Goal: Check status: Check status

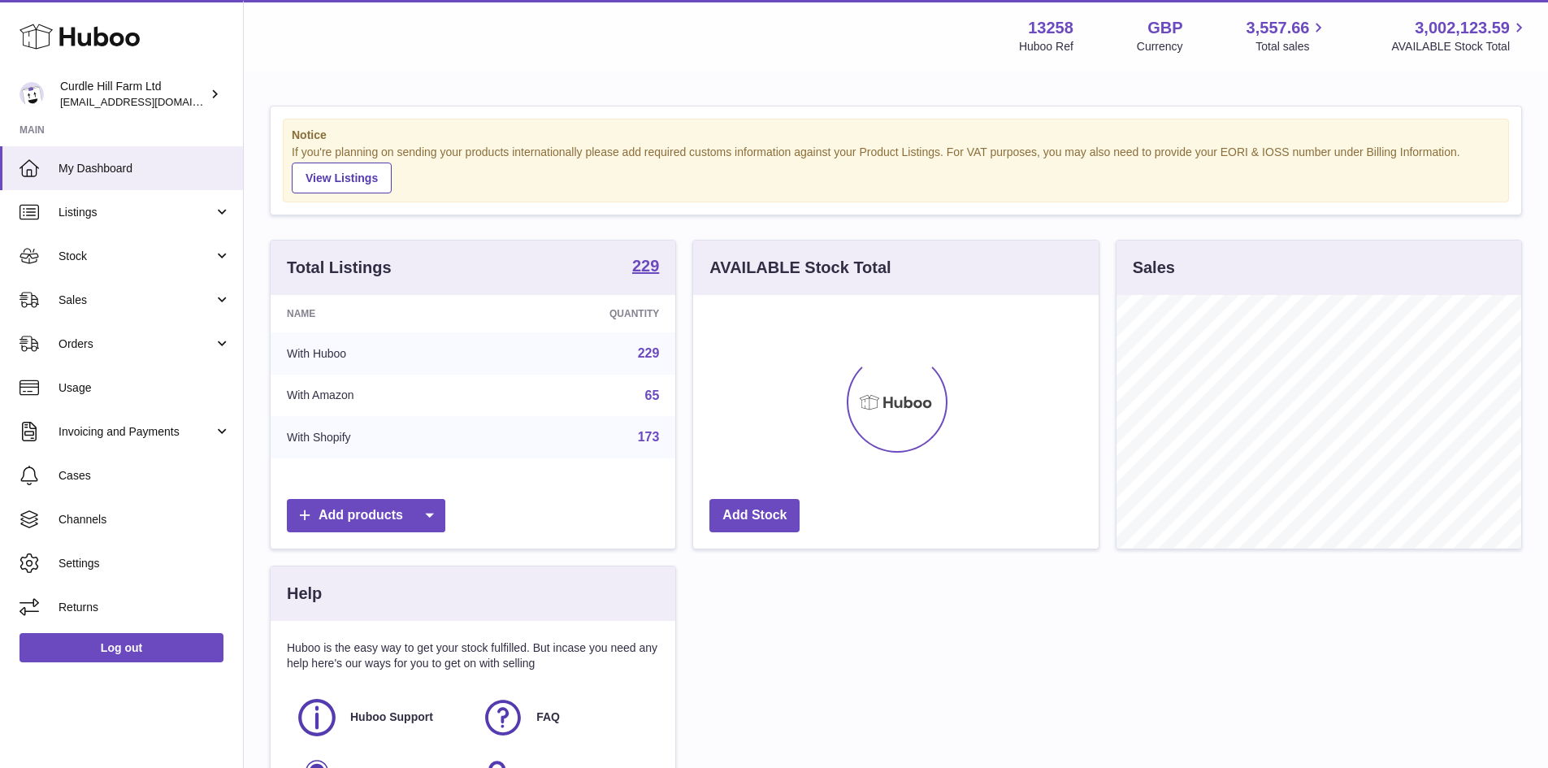
scroll to position [254, 405]
click at [72, 306] on span "Sales" at bounding box center [136, 300] width 155 height 15
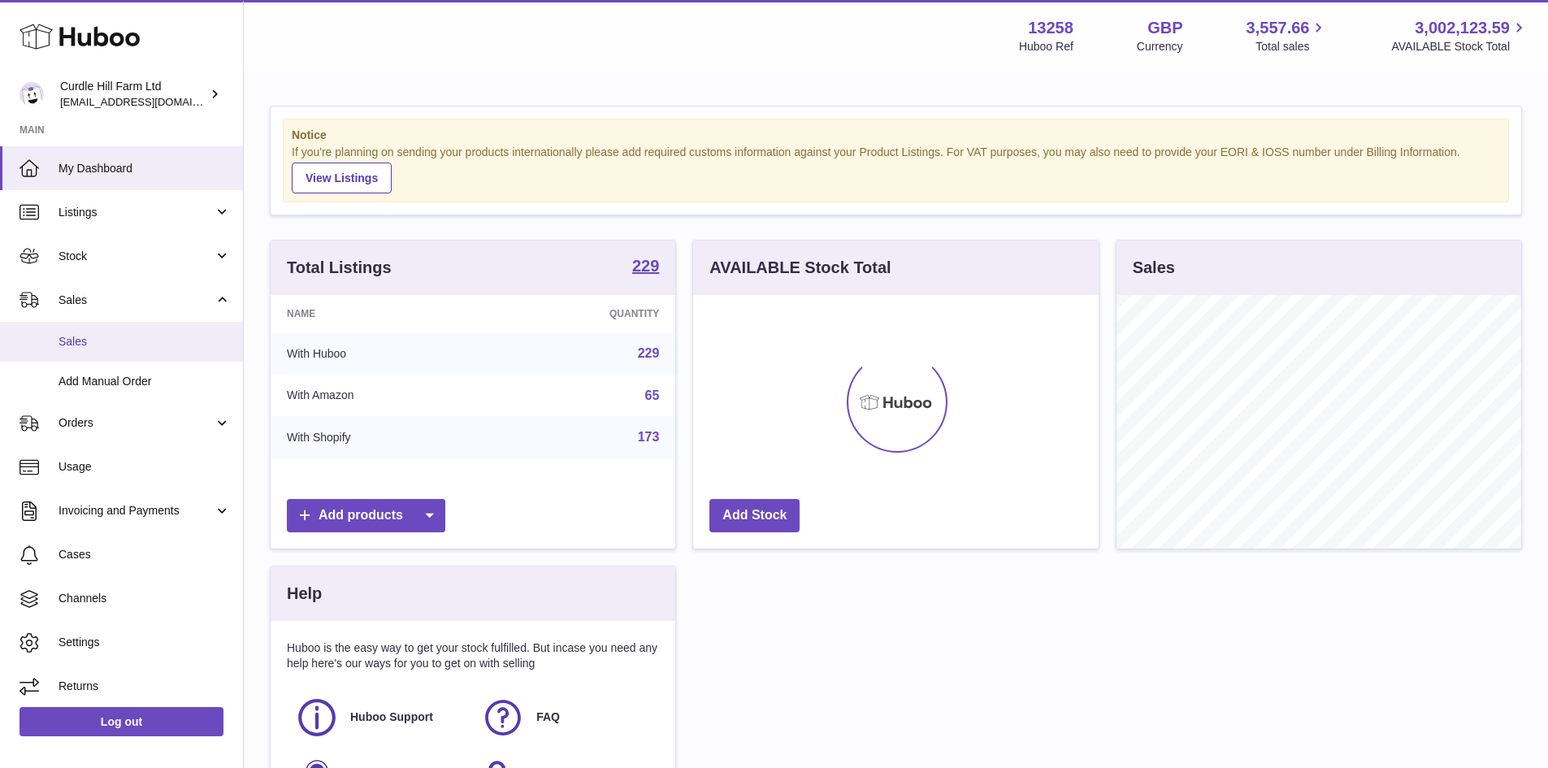
click at [93, 345] on span "Sales" at bounding box center [145, 341] width 172 height 15
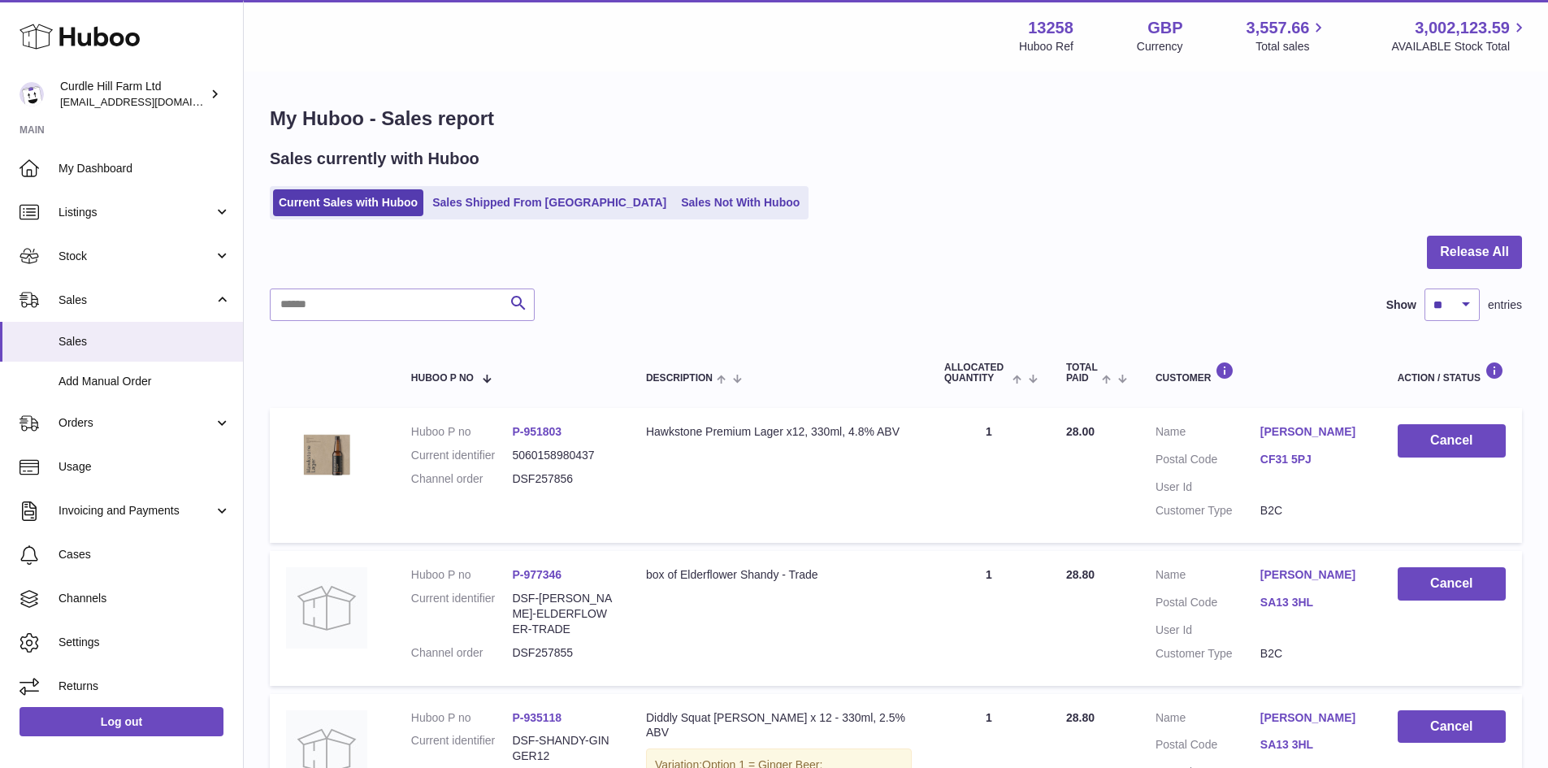
click at [509, 207] on link "Sales Shipped From [GEOGRAPHIC_DATA]" at bounding box center [549, 202] width 245 height 27
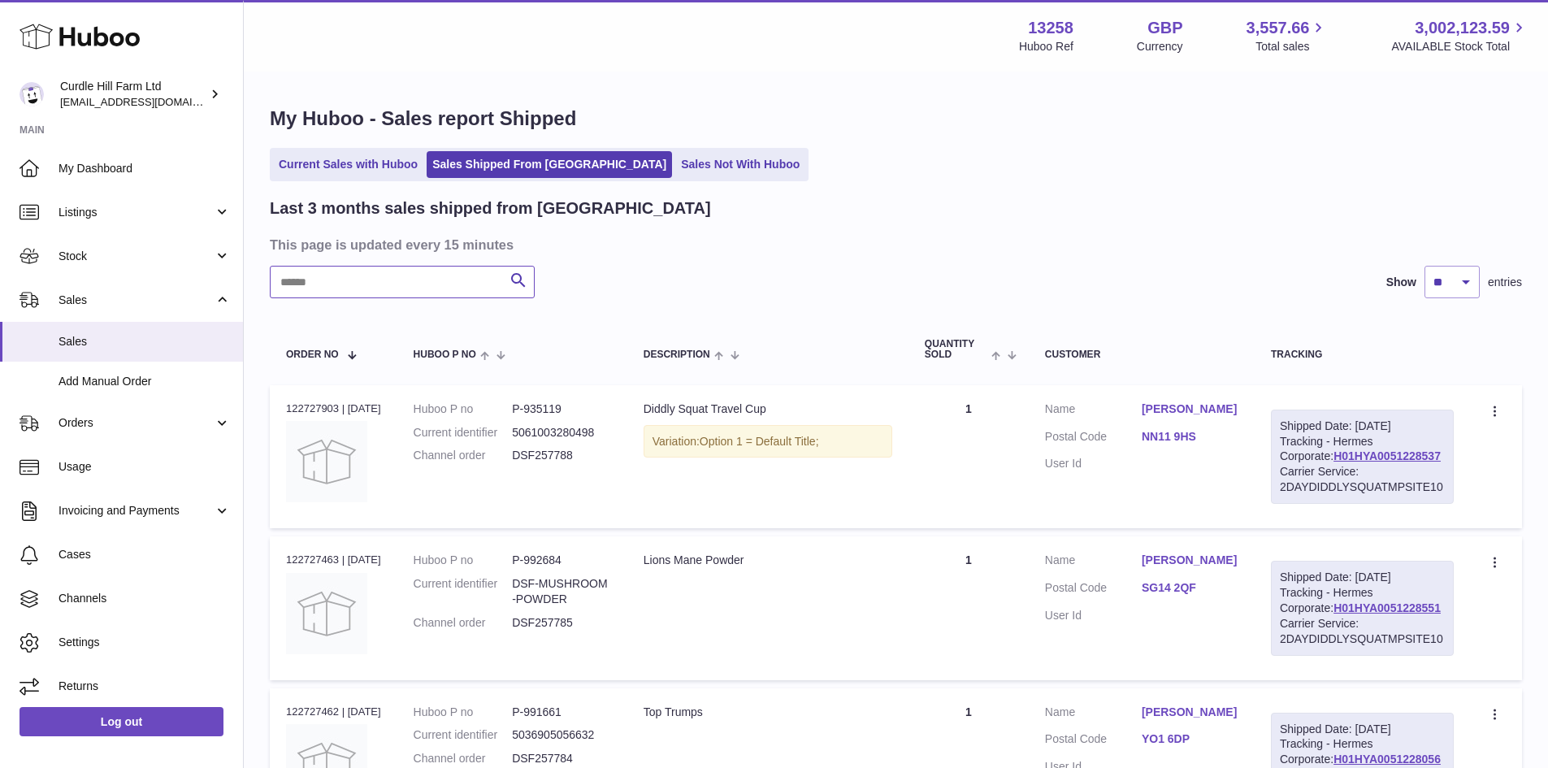
click at [345, 292] on input "text" at bounding box center [402, 282] width 265 height 33
type input "*******"
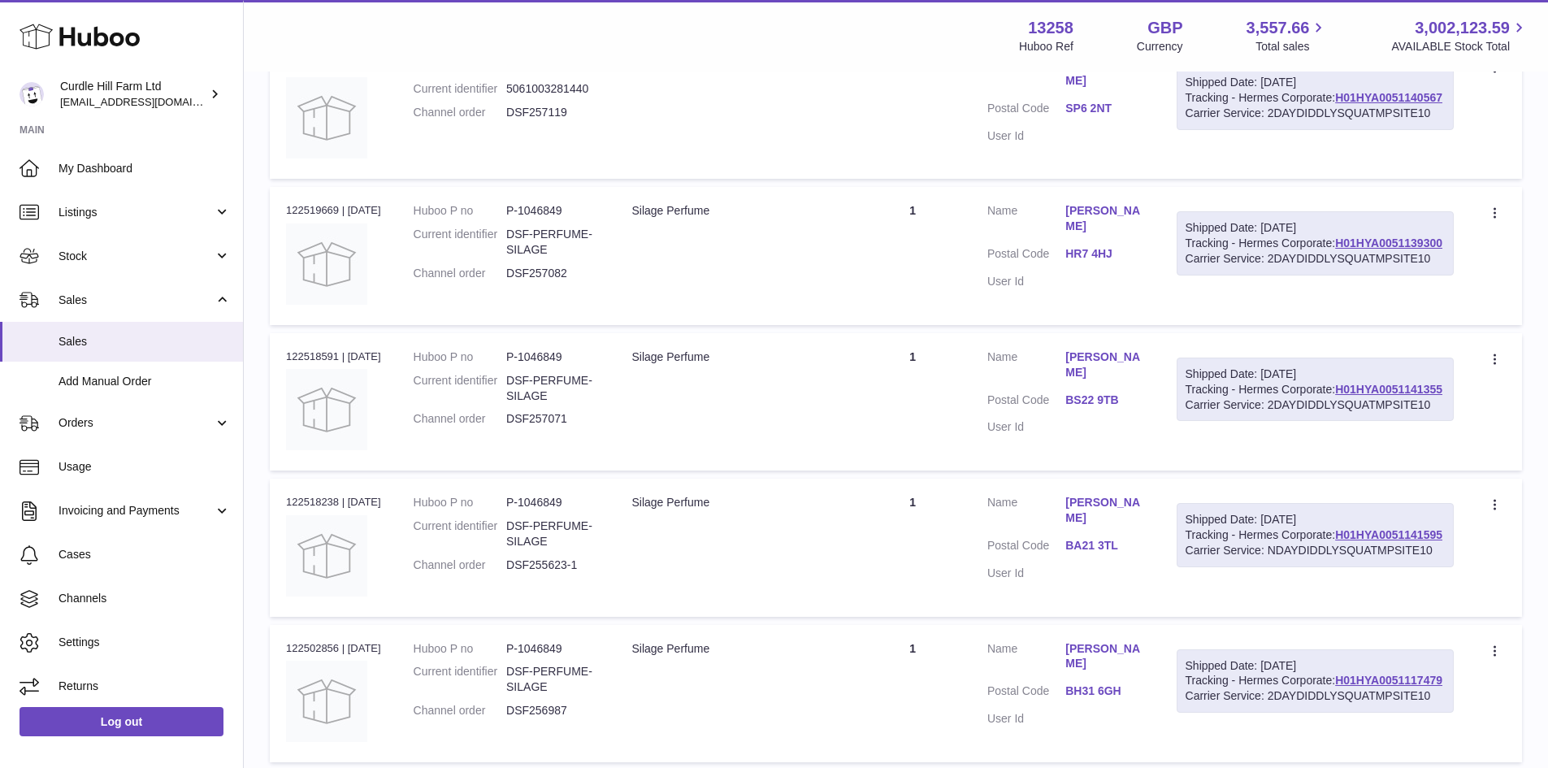
scroll to position [1296, 0]
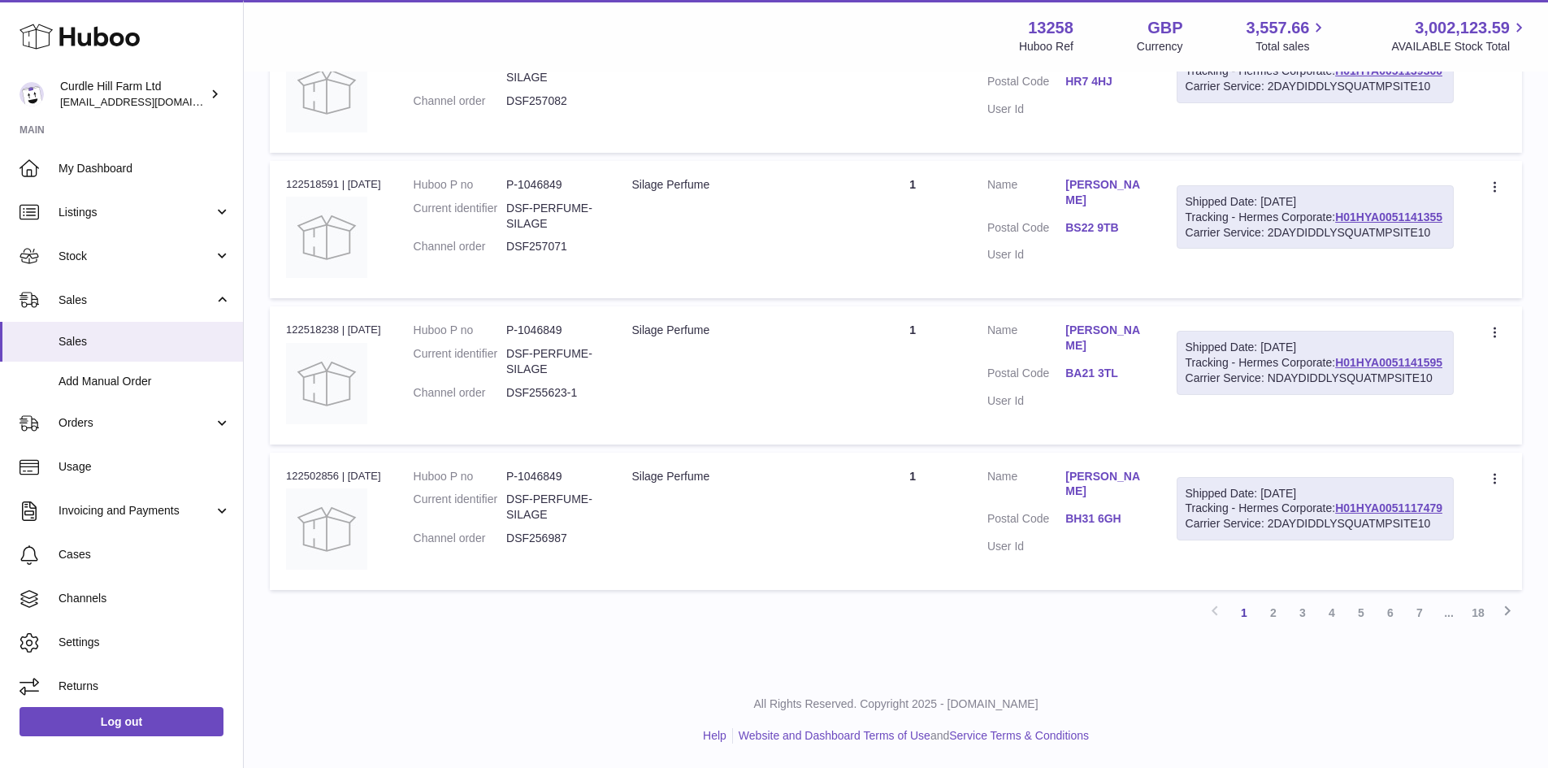
click at [1272, 607] on link "2" at bounding box center [1273, 612] width 29 height 29
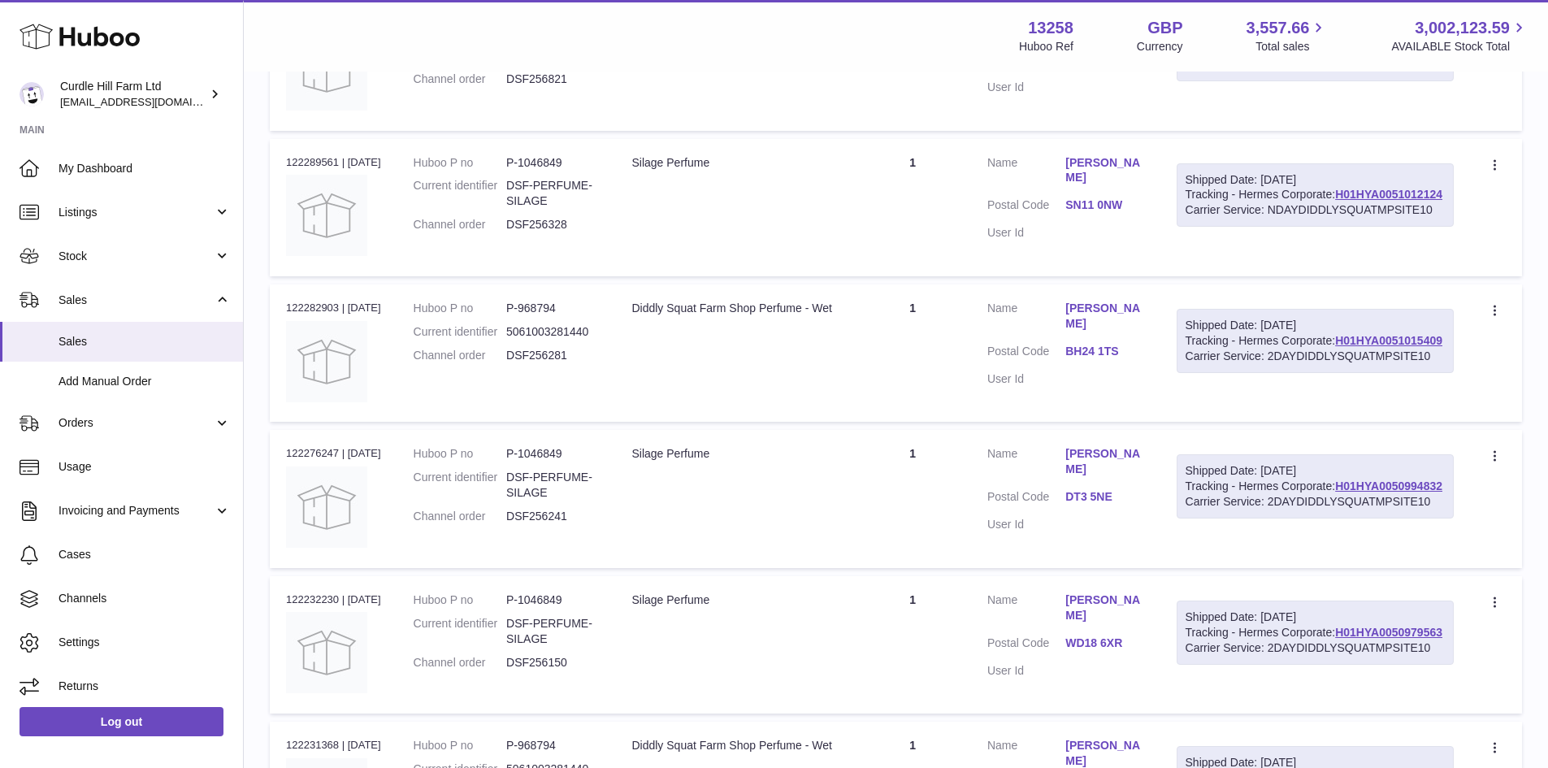
scroll to position [561, 0]
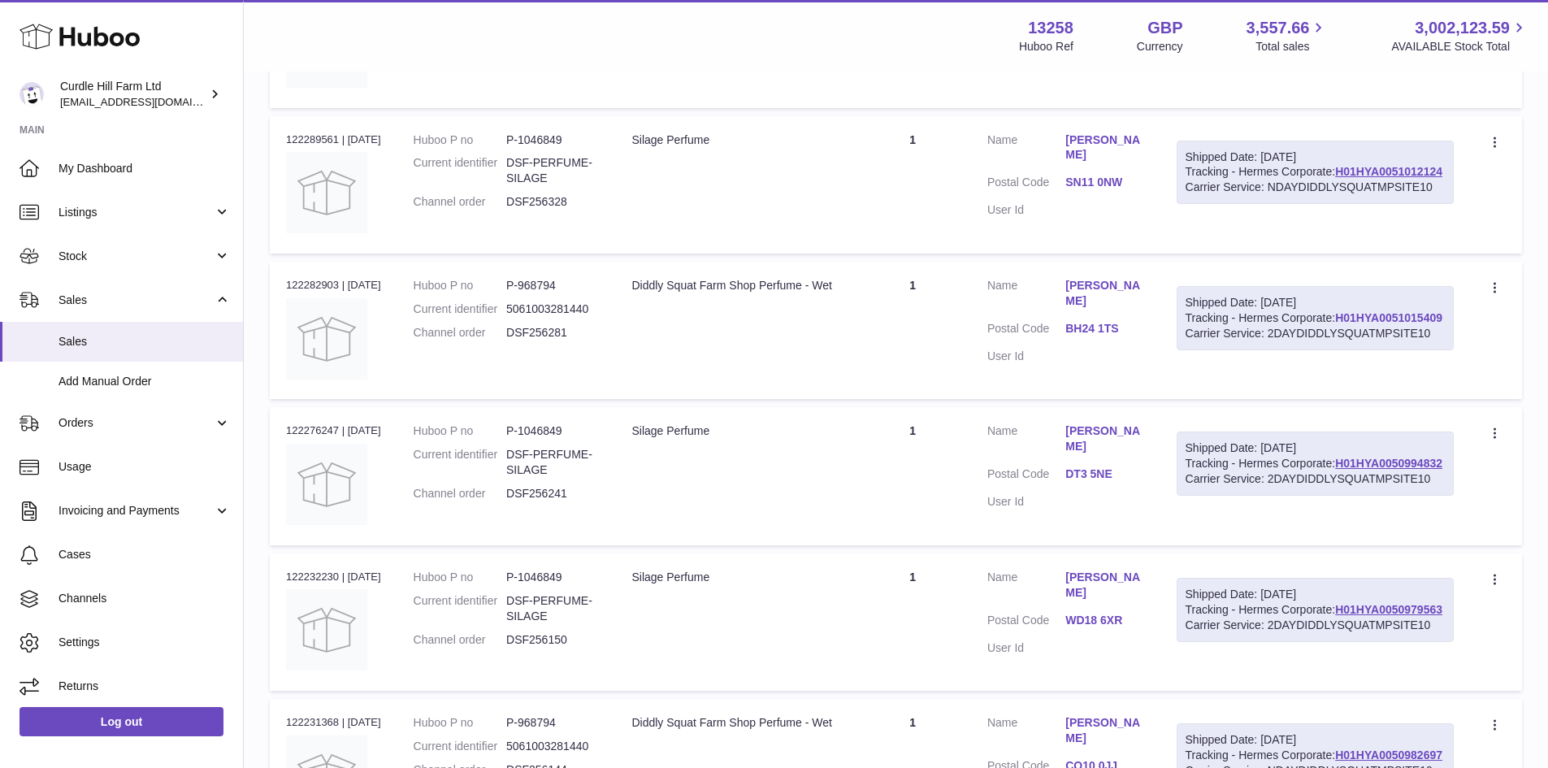
click at [1335, 324] on link "H01HYA0051015409" at bounding box center [1388, 317] width 107 height 13
click at [1335, 470] on link "H01HYA0050994832" at bounding box center [1388, 463] width 107 height 13
click at [1335, 616] on link "H01HYA0050979563" at bounding box center [1388, 609] width 107 height 13
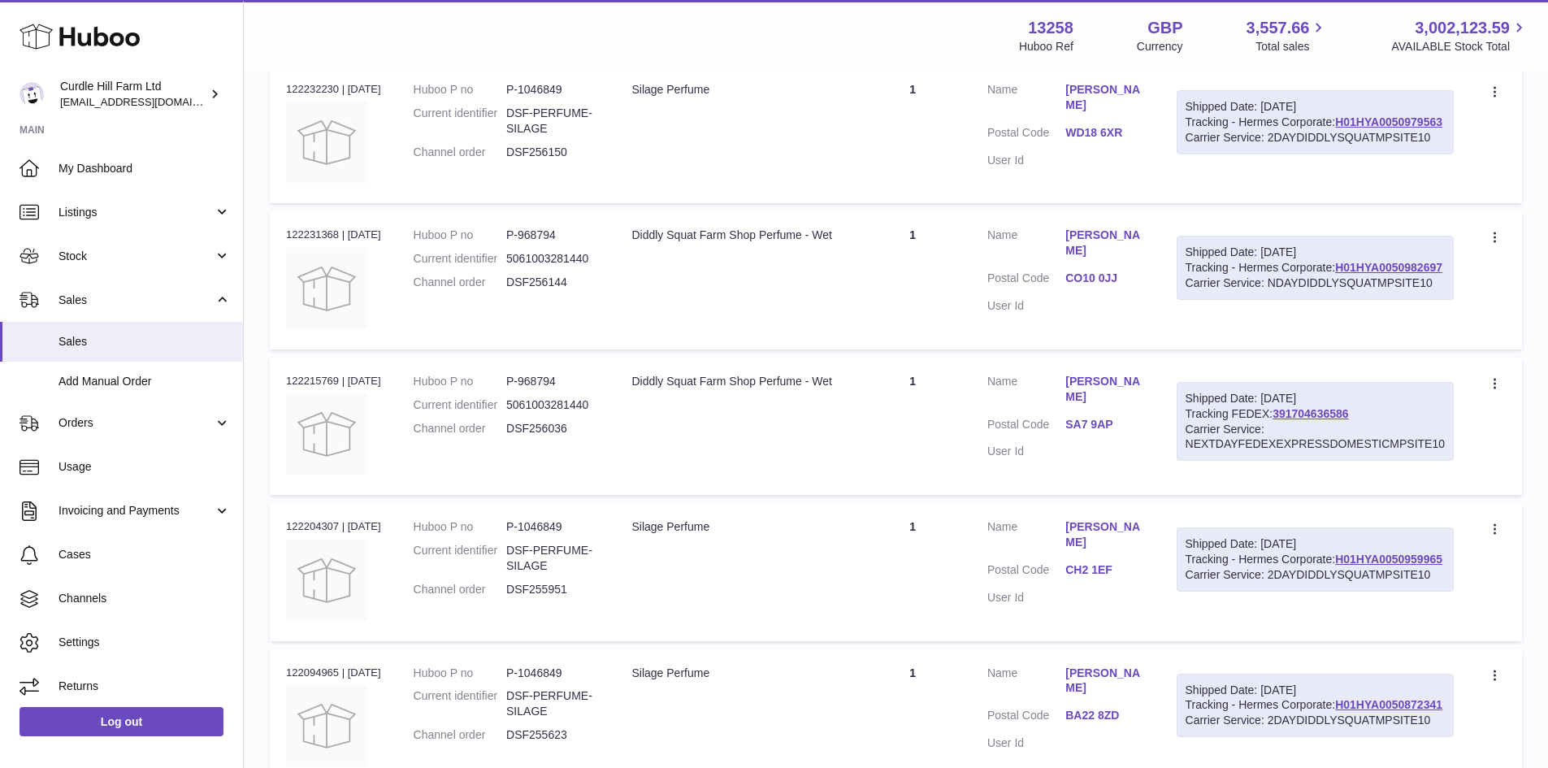
scroll to position [1292, 0]
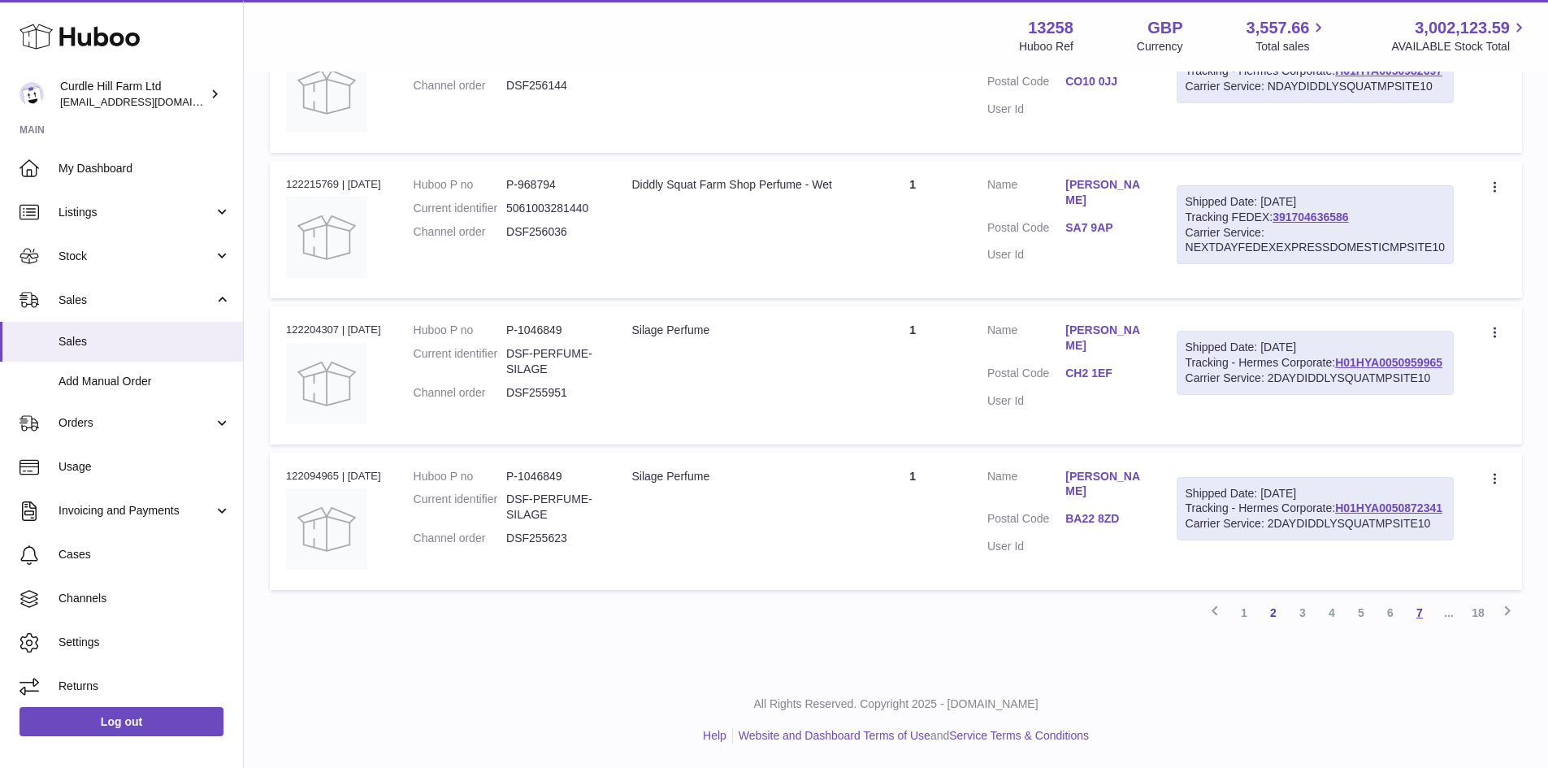
click at [1427, 620] on link "7" at bounding box center [1419, 612] width 29 height 29
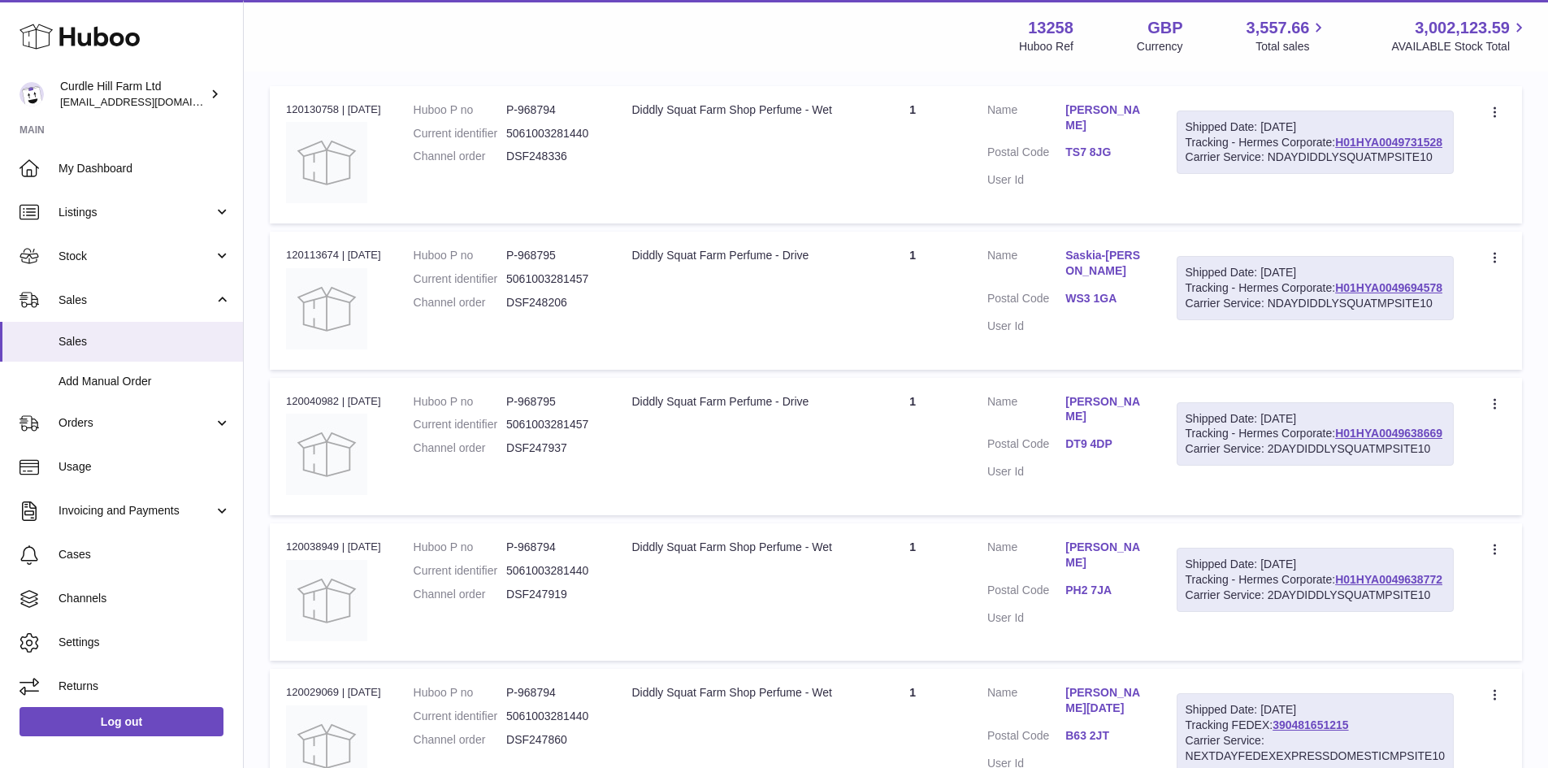
scroll to position [317, 0]
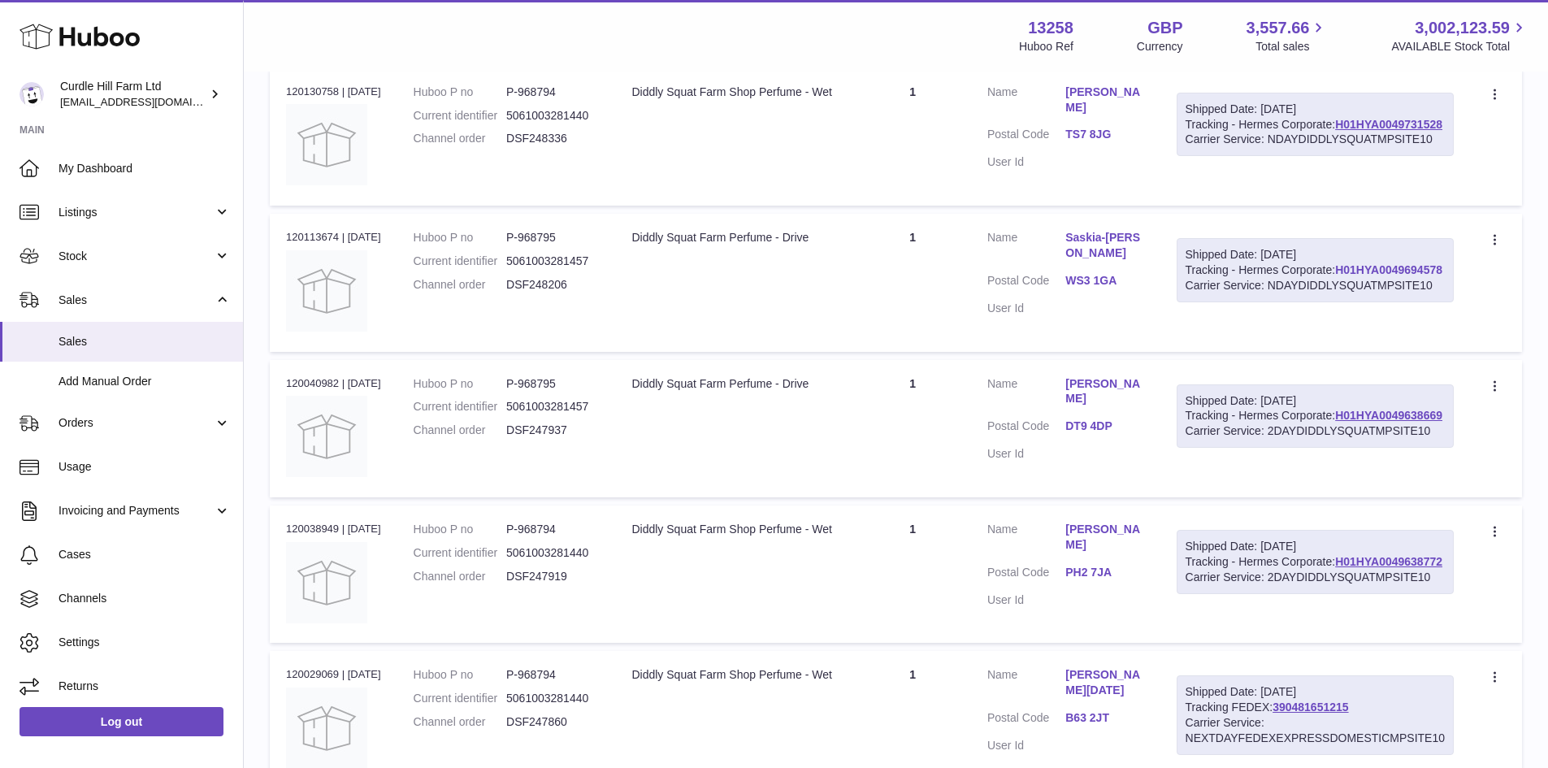
click at [1335, 276] on link "H01HYA0049694578" at bounding box center [1388, 269] width 107 height 13
click at [1335, 422] on link "H01HYA0049638669" at bounding box center [1388, 415] width 107 height 13
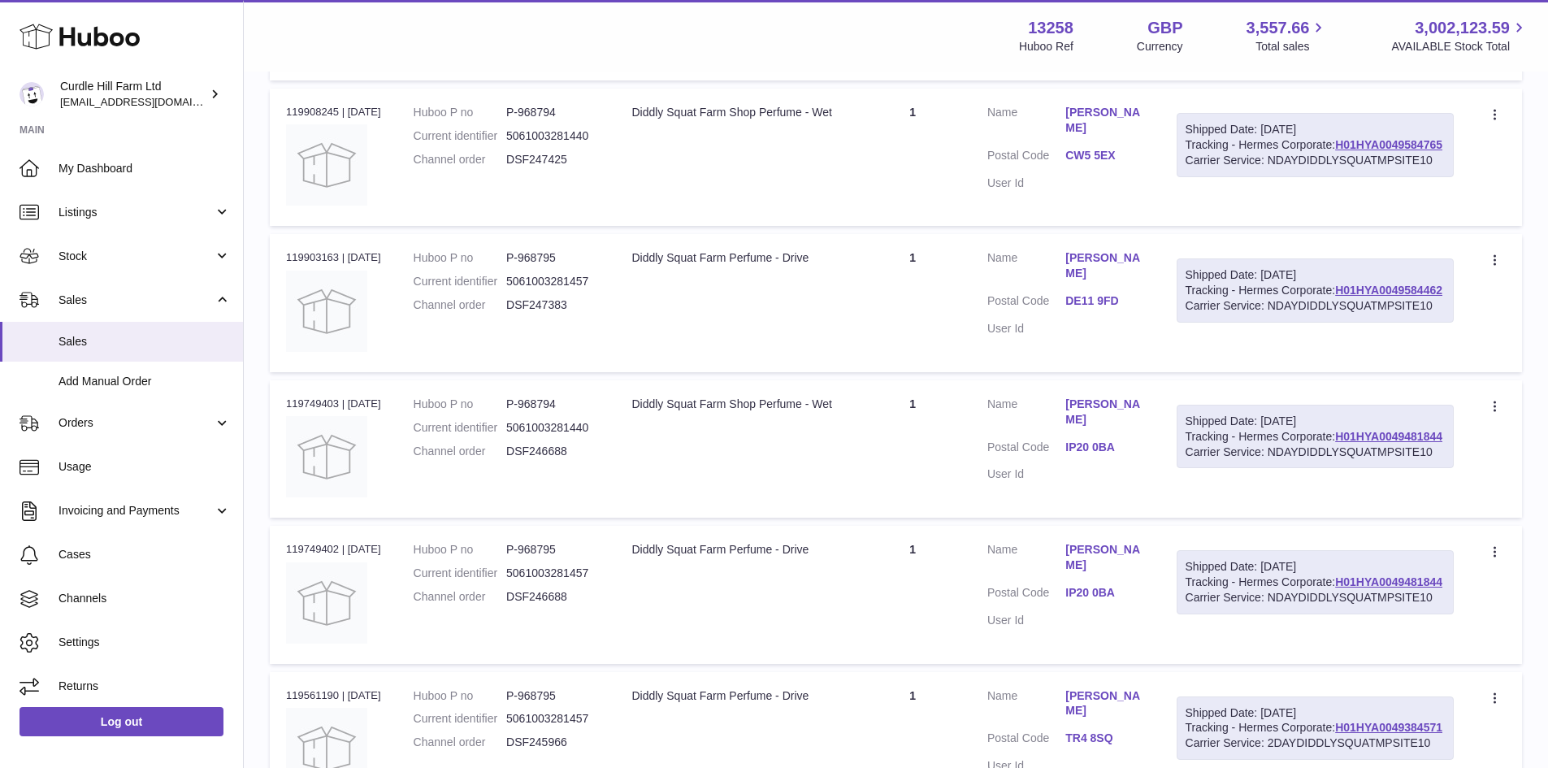
scroll to position [1048, 0]
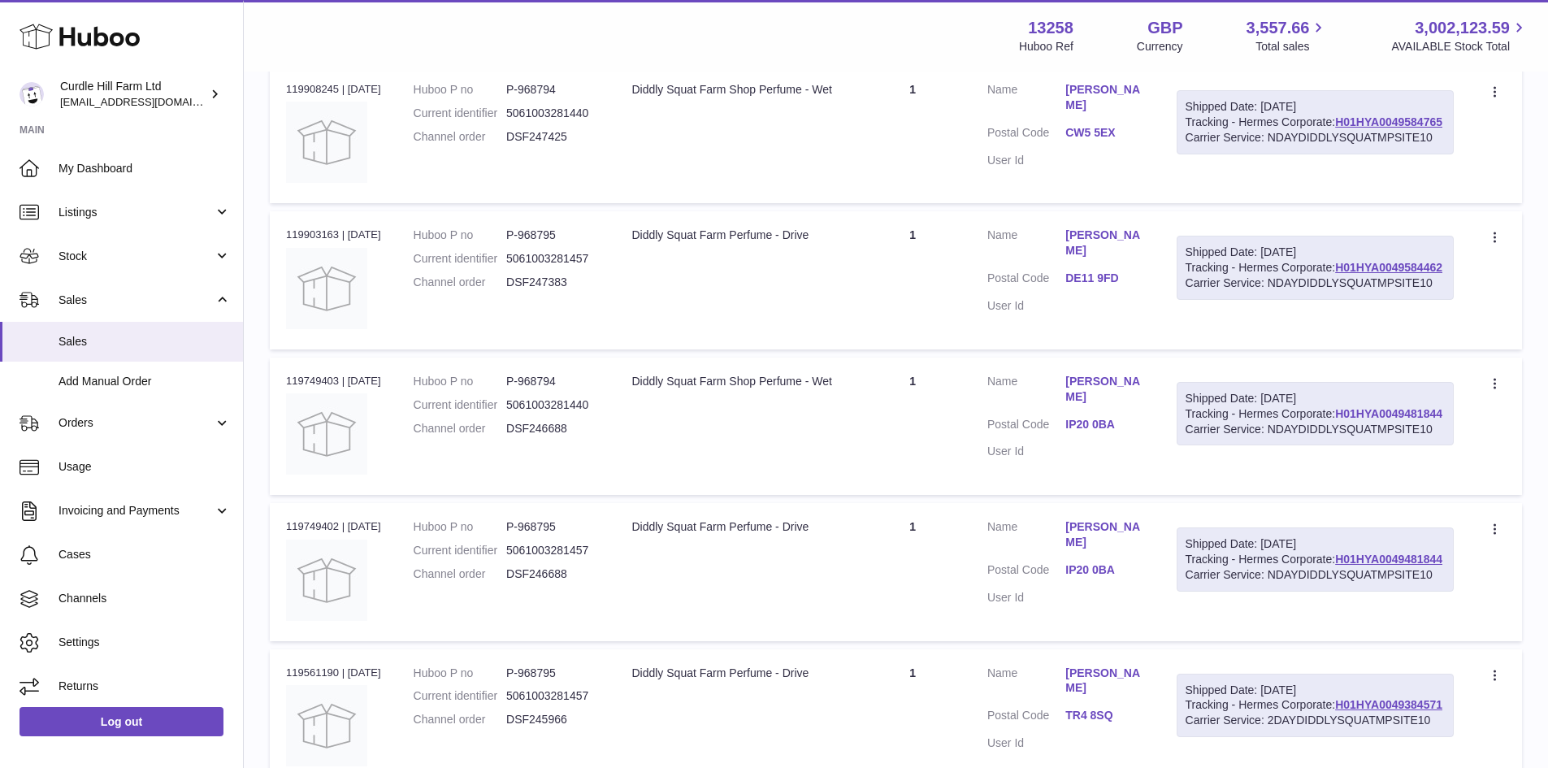
click at [1335, 420] on link "H01HYA0049481844" at bounding box center [1388, 413] width 107 height 13
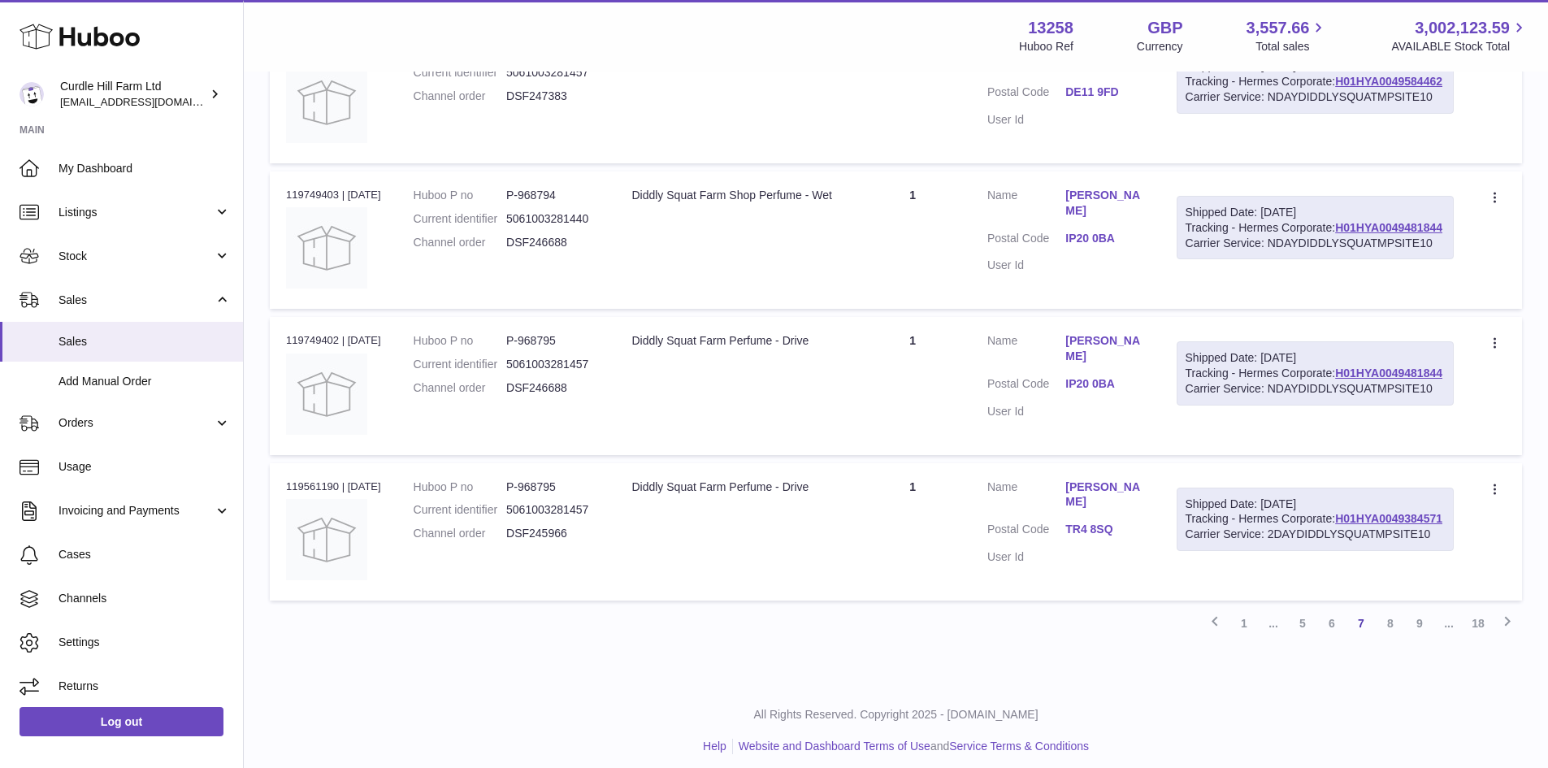
scroll to position [1296, 0]
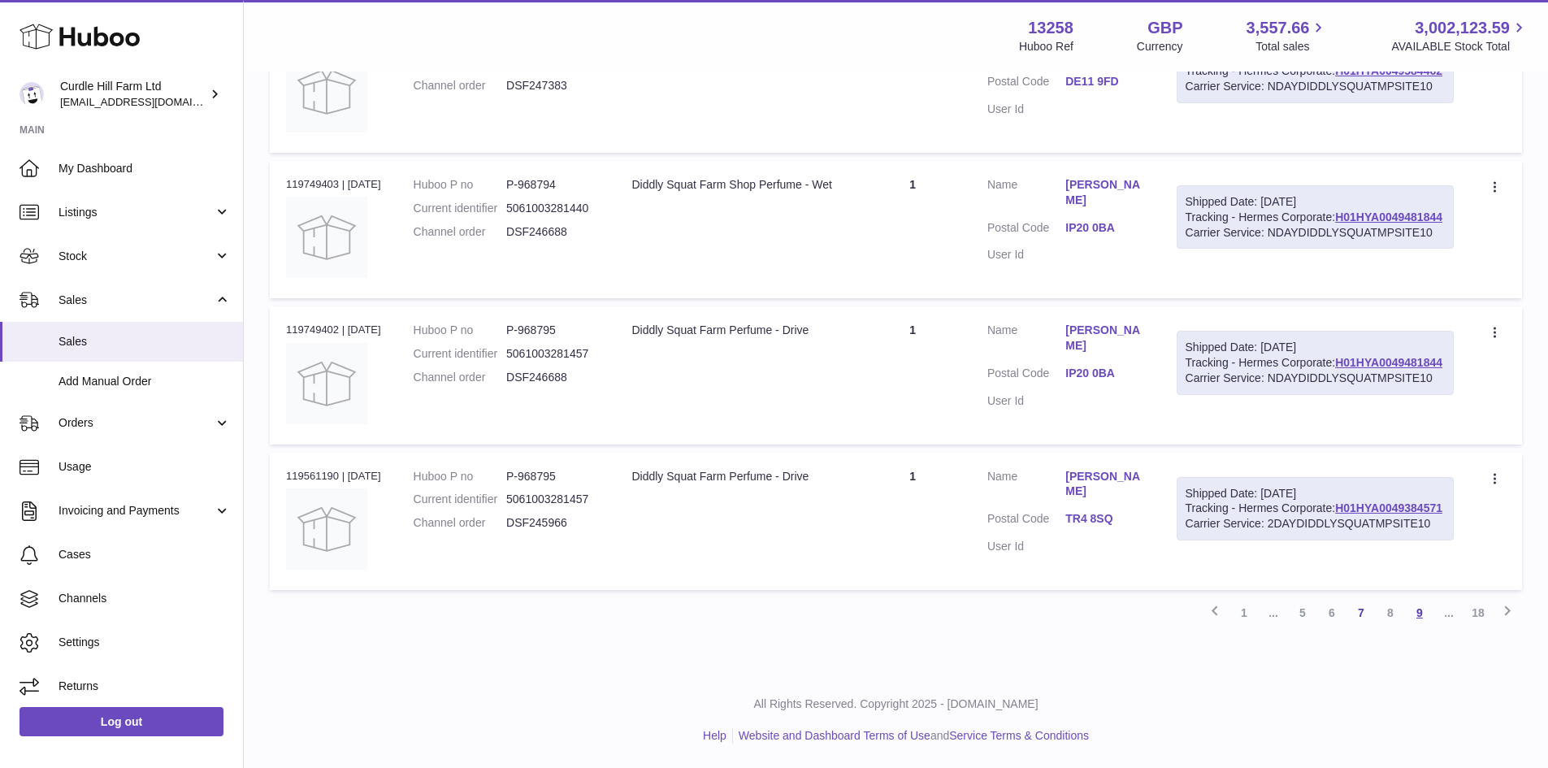
click at [1430, 613] on link "9" at bounding box center [1419, 612] width 29 height 29
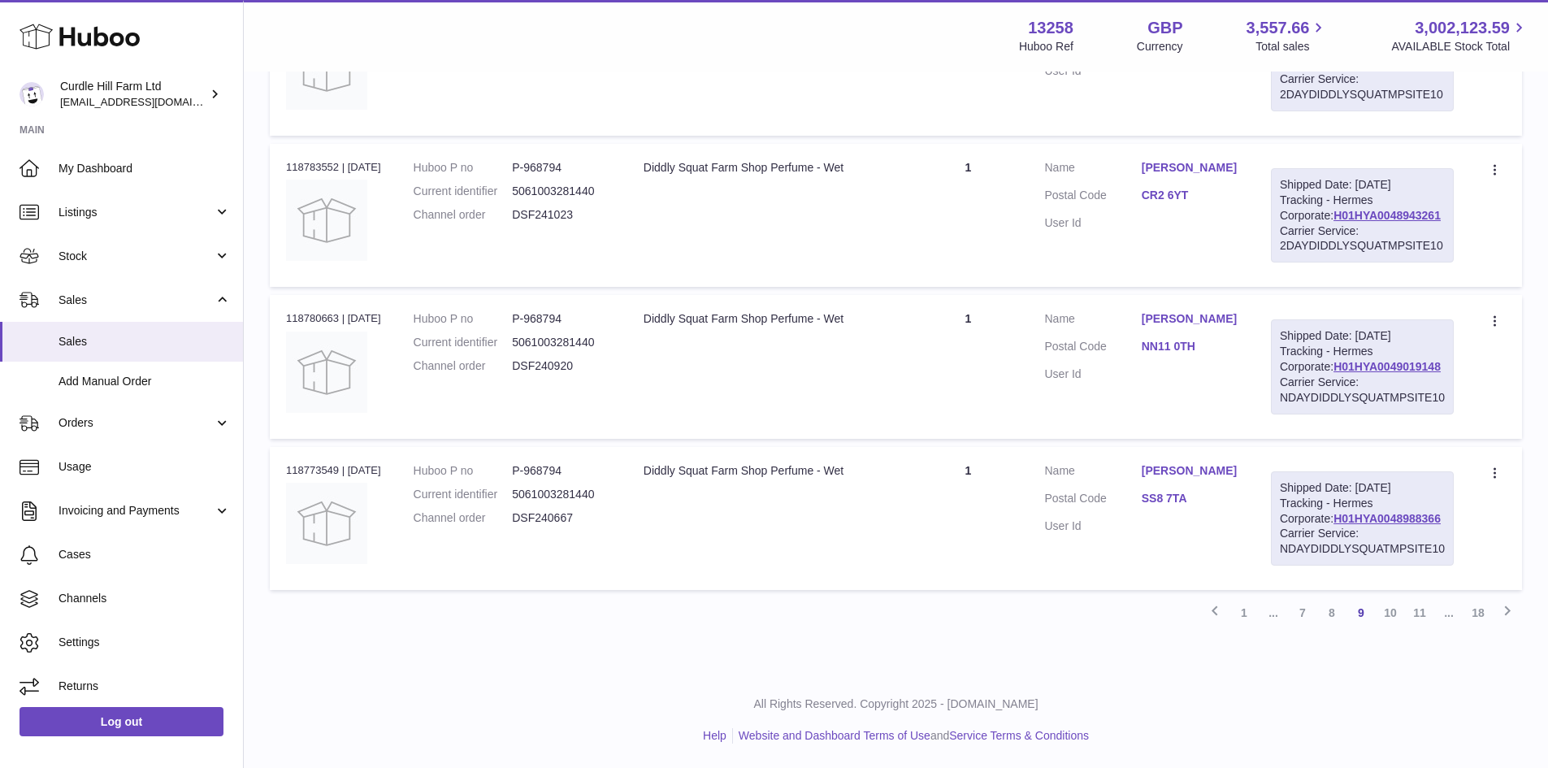
scroll to position [1593, 0]
click at [1469, 619] on link "18" at bounding box center [1477, 612] width 29 height 29
